Goal: Task Accomplishment & Management: Manage account settings

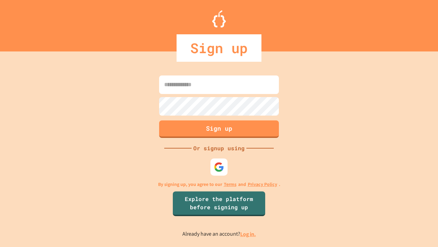
click at [249, 234] on link "Log in." at bounding box center [248, 233] width 16 height 7
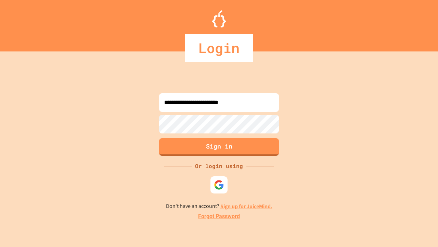
type input "**********"
